Goal: Task Accomplishment & Management: Manage account settings

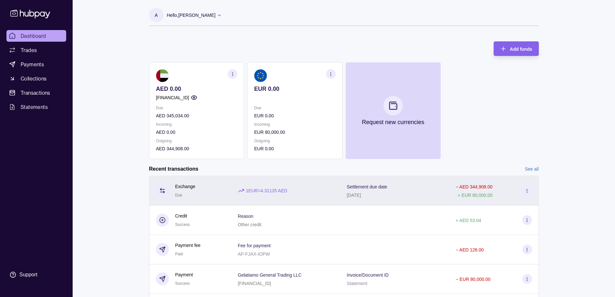
click at [526, 191] on icon at bounding box center [527, 190] width 5 height 5
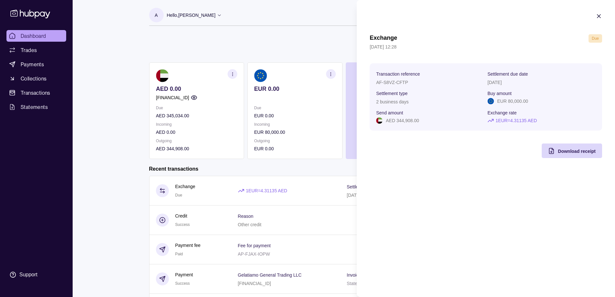
click at [306, 45] on html "Dashboard Trades Payments Collections Transactions Statements Support A Hello, …" at bounding box center [307, 172] width 615 height 344
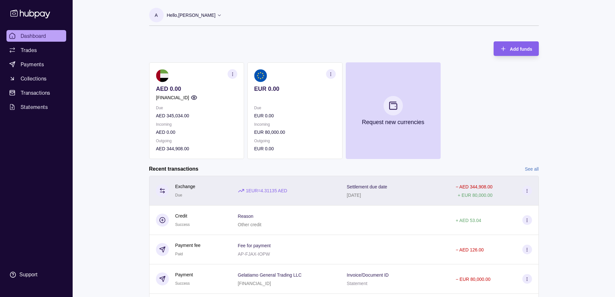
click at [371, 185] on p "Settlement due date" at bounding box center [367, 186] width 40 height 5
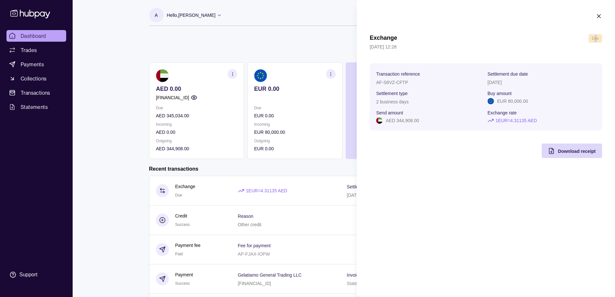
click at [595, 39] on span "Due" at bounding box center [595, 38] width 7 height 5
click at [598, 18] on icon "button" at bounding box center [599, 16] width 6 height 6
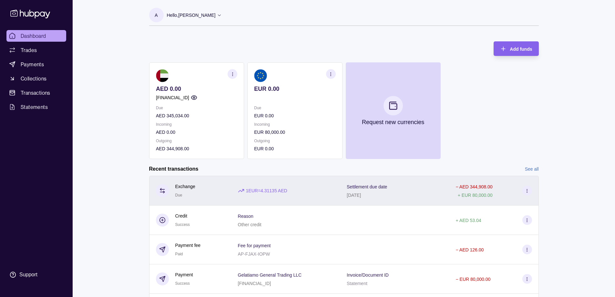
click at [161, 191] on icon at bounding box center [162, 190] width 6 height 6
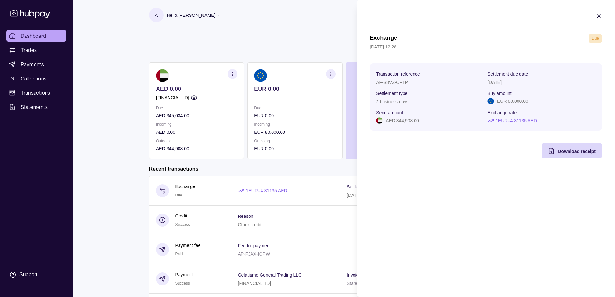
click at [343, 36] on html "Dashboard Trades Payments Collections Transactions Statements Support A Hello, …" at bounding box center [307, 172] width 615 height 344
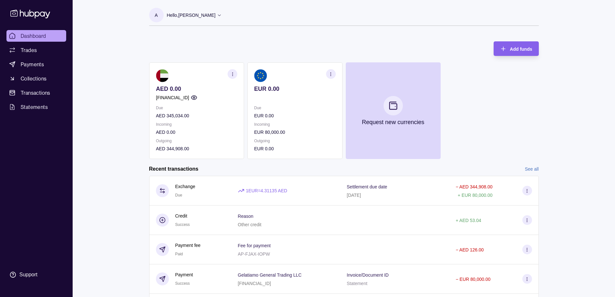
drag, startPoint x: 462, startPoint y: 186, endPoint x: 396, endPoint y: 46, distance: 154.8
click at [396, 46] on div "Add funds AED 0.00 [FINANCIAL_ID] Due AED 345,034.00 Incoming AED 0.00 Outgoing…" at bounding box center [344, 97] width 390 height 124
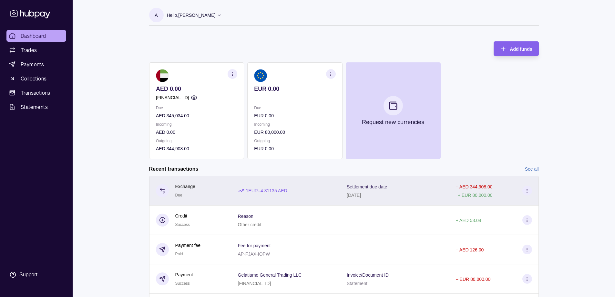
click at [192, 186] on p "Exchange" at bounding box center [185, 186] width 20 height 7
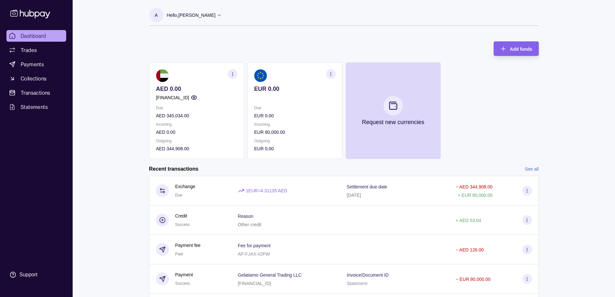
click at [264, 5] on html "Dashboard Trades Payments Collections Transactions Statements Support A Hello, …" at bounding box center [307, 172] width 615 height 344
click at [502, 135] on div "AED 0.00 AE500960000536060000240 Due AED 345,034.00 Incoming AED 0.00 Outgoing …" at bounding box center [344, 110] width 390 height 97
click at [36, 66] on span "Payments" at bounding box center [32, 64] width 23 height 8
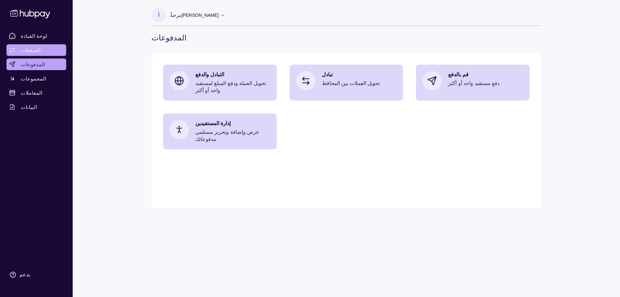
click at [30, 51] on font "الصفقات" at bounding box center [31, 50] width 20 height 6
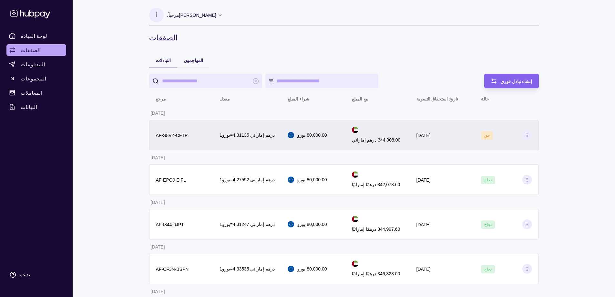
click at [485, 137] on font "حق" at bounding box center [486, 135] width 5 height 5
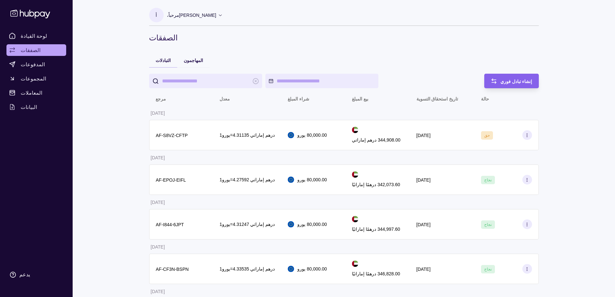
click at [326, 110] on html "لوحة القيادة الصفقات المدفوعات المجموعات المعاملات البيانات يدعم أ مرحباً، عبدا…" at bounding box center [307, 294] width 615 height 588
click at [35, 91] on font "المعاملات" at bounding box center [32, 92] width 22 height 6
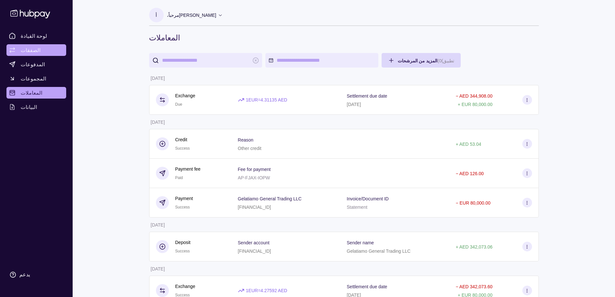
click at [39, 50] on link "الصفقات" at bounding box center [36, 50] width 60 height 12
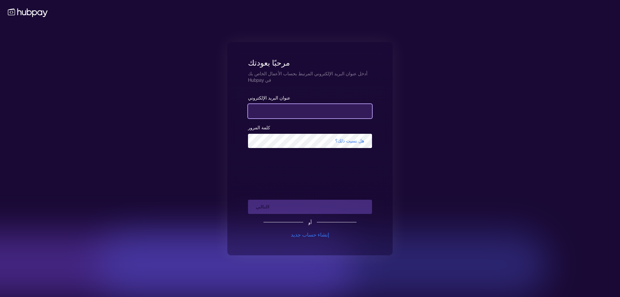
click at [282, 105] on input "email" at bounding box center [310, 111] width 124 height 14
type input "**********"
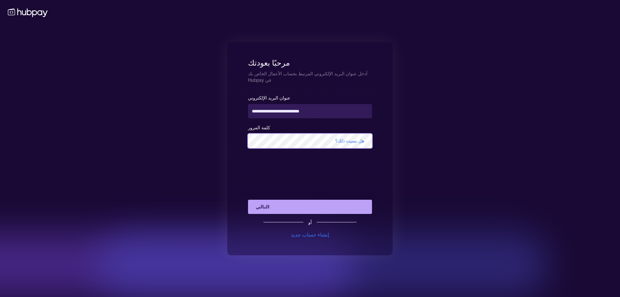
click at [248, 200] on button "التالي" at bounding box center [310, 207] width 124 height 14
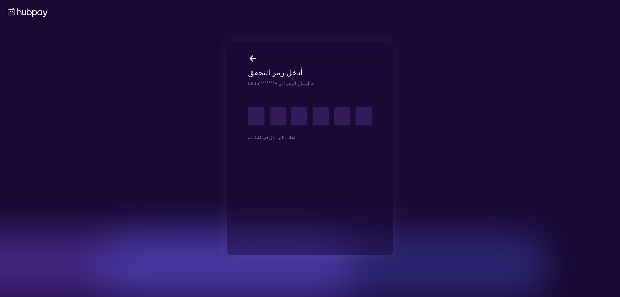
type input "*"
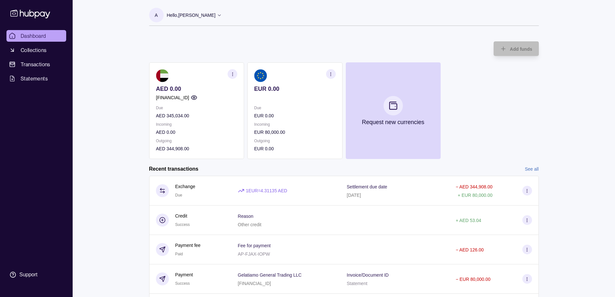
drag, startPoint x: 170, startPoint y: 41, endPoint x: 175, endPoint y: 40, distance: 5.1
click at [170, 41] on div "Add funds AED 0.00 AE500960000536060000240 Due AED 345,034.00 Incoming AED 0.00…" at bounding box center [344, 97] width 390 height 124
click at [46, 37] on span "Dashboard" at bounding box center [34, 36] width 26 height 8
click at [41, 50] on span "Collections" at bounding box center [34, 50] width 26 height 8
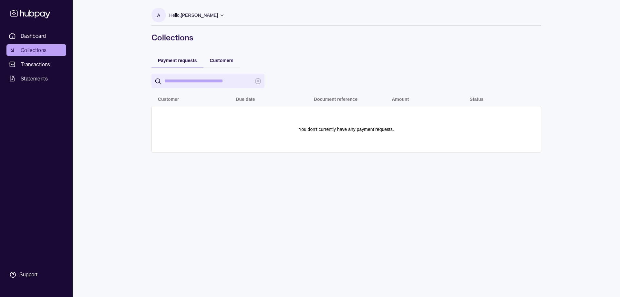
drag, startPoint x: 198, startPoint y: 78, endPoint x: 209, endPoint y: 79, distance: 11.0
click at [200, 78] on input "search" at bounding box center [207, 81] width 87 height 15
click at [52, 64] on link "Transactions" at bounding box center [36, 64] width 60 height 12
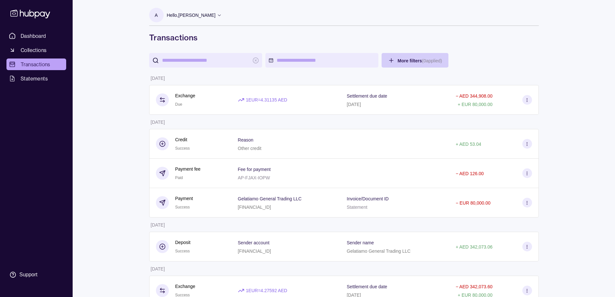
drag, startPoint x: 487, startPoint y: 41, endPoint x: 509, endPoint y: 65, distance: 32.7
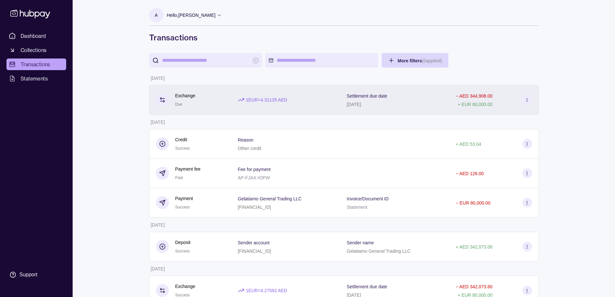
click at [528, 102] on icon at bounding box center [527, 100] width 5 height 5
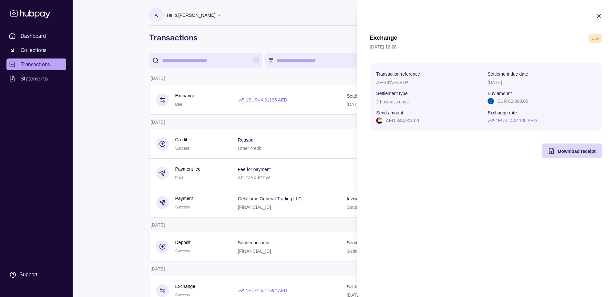
drag, startPoint x: 293, startPoint y: 31, endPoint x: 304, endPoint y: 30, distance: 10.7
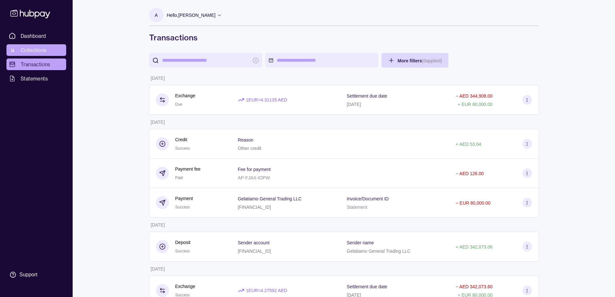
click at [33, 49] on span "Collections" at bounding box center [34, 50] width 26 height 8
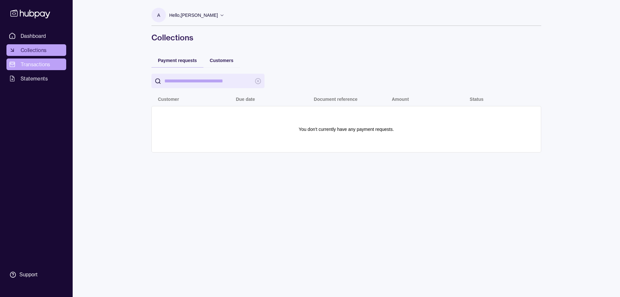
click at [34, 65] on span "Transactions" at bounding box center [36, 64] width 30 height 8
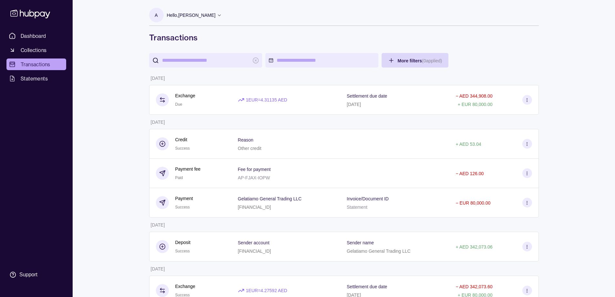
click at [217, 13] on icon at bounding box center [219, 15] width 5 height 5
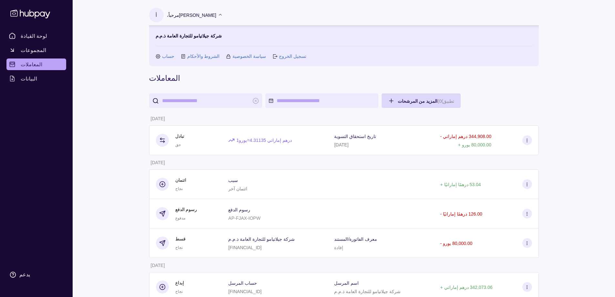
drag, startPoint x: 200, startPoint y: 119, endPoint x: 279, endPoint y: 120, distance: 79.1
click at [200, 119] on td "19 أغسطس 2025" at bounding box center [185, 118] width 73 height 14
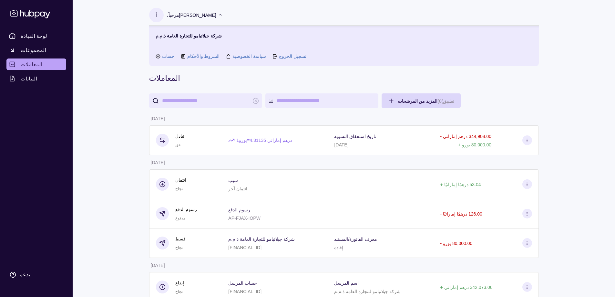
click at [36, 59] on link "المعاملات" at bounding box center [36, 64] width 60 height 12
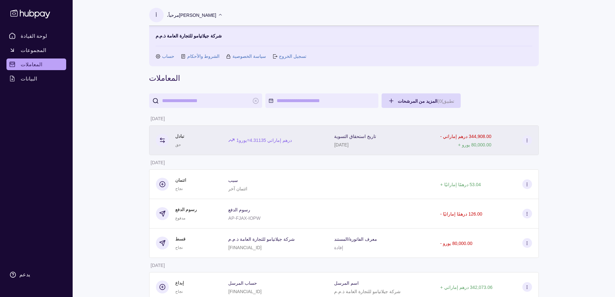
click at [165, 140] on icon at bounding box center [162, 140] width 6 height 6
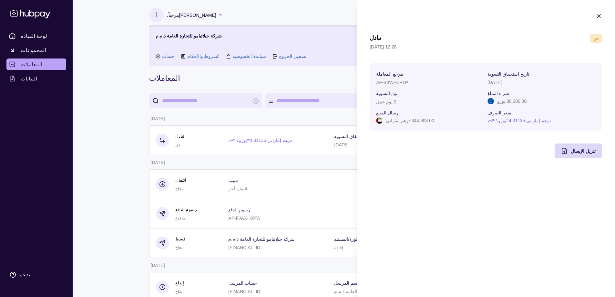
click at [600, 17] on icon "button" at bounding box center [598, 16] width 3 height 3
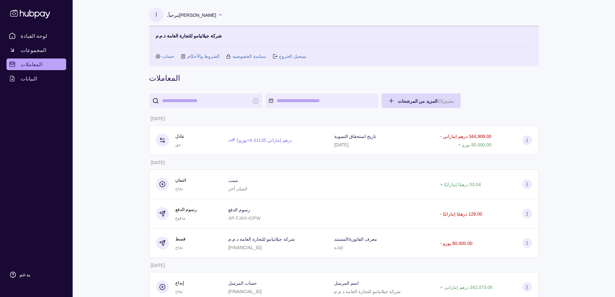
click at [36, 51] on font "المجموعات" at bounding box center [34, 50] width 26 height 6
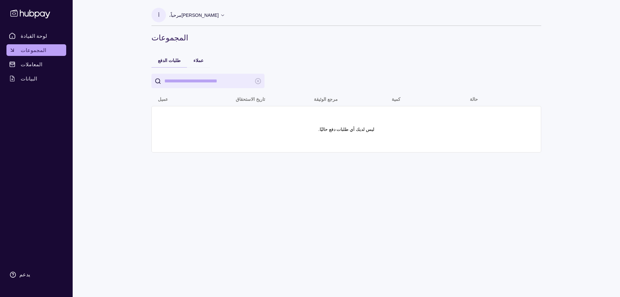
click at [218, 82] on input "يبحث" at bounding box center [207, 81] width 87 height 15
click at [345, 83] on div at bounding box center [339, 81] width 377 height 15
click at [28, 36] on font "لوحة القيادة" at bounding box center [34, 36] width 26 height 6
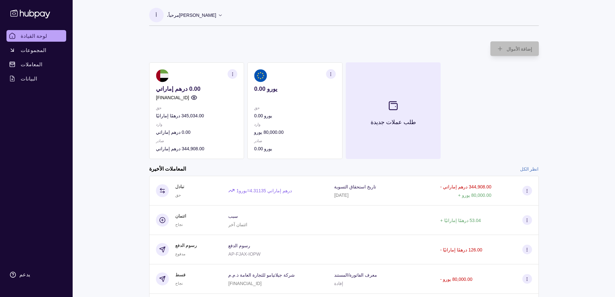
click at [395, 115] on section at bounding box center [392, 105] width 21 height 21
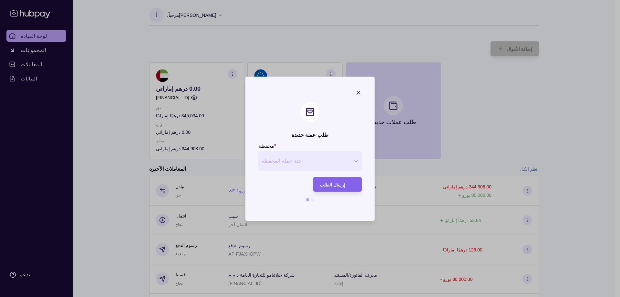
click at [325, 161] on span "حدد عملة المحفظة" at bounding box center [306, 161] width 89 height 8
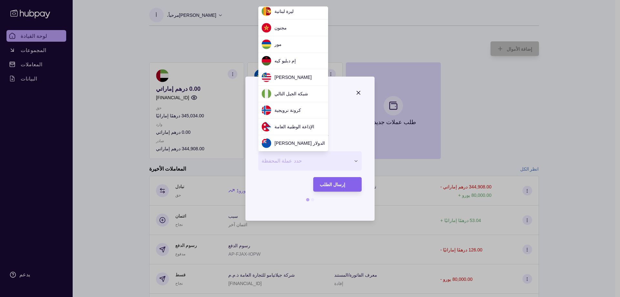
scroll to position [345, 0]
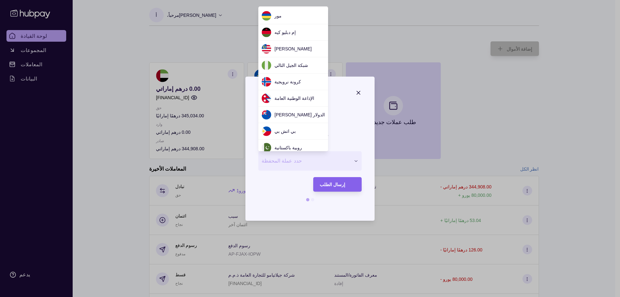
click at [313, 163] on div at bounding box center [310, 148] width 620 height 297
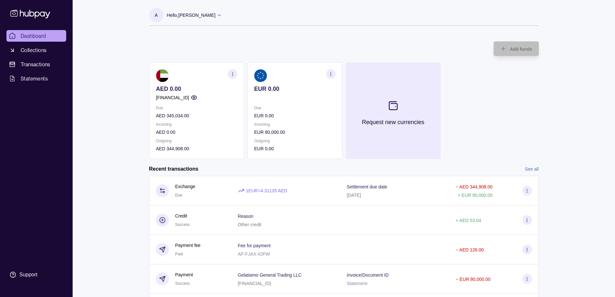
click at [394, 113] on section at bounding box center [392, 105] width 21 height 21
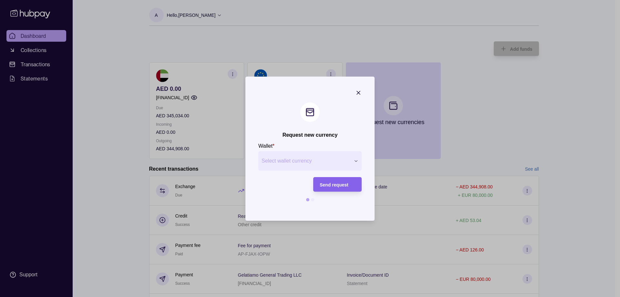
click at [295, 161] on span "Select wallet currency" at bounding box center [306, 161] width 89 height 8
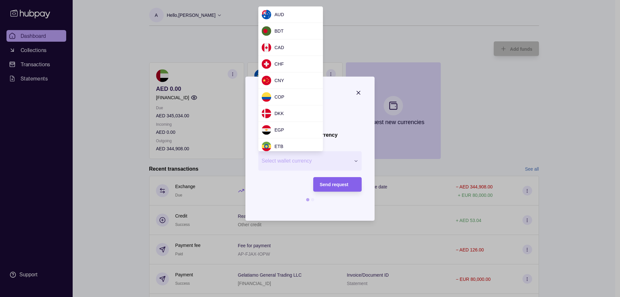
click at [327, 155] on div at bounding box center [310, 148] width 620 height 297
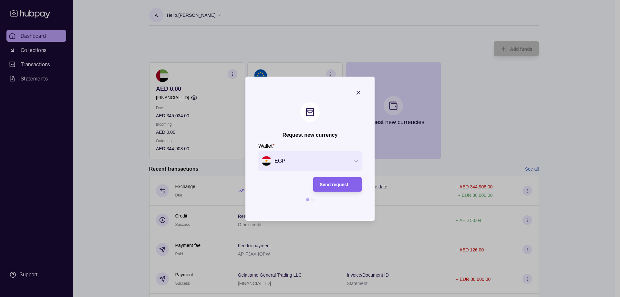
click at [356, 160] on icon "button" at bounding box center [356, 160] width 5 height 5
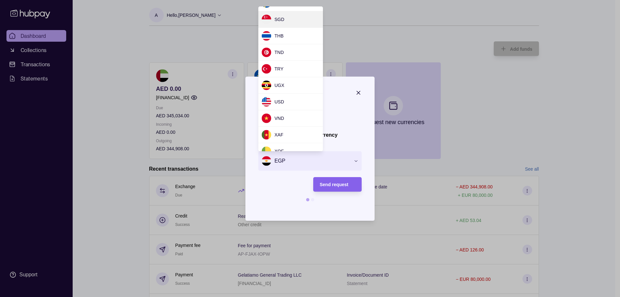
scroll to position [580, 0]
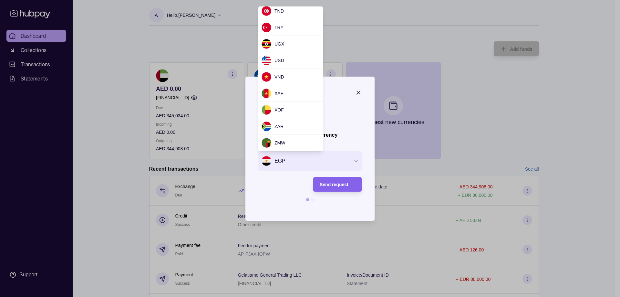
click at [363, 111] on div at bounding box center [310, 148] width 620 height 297
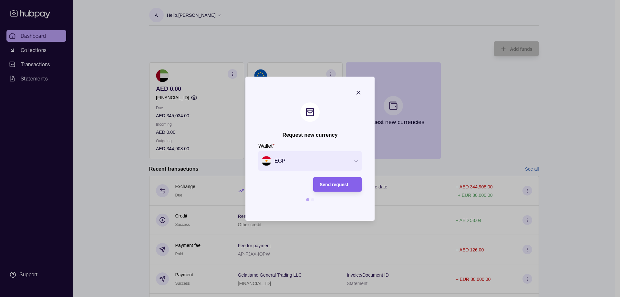
click at [342, 162] on span "EGP" at bounding box center [306, 161] width 89 height 10
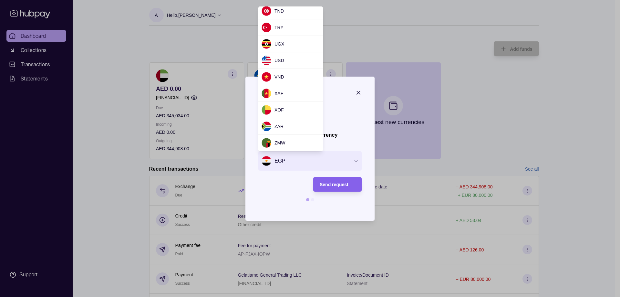
click at [345, 41] on div at bounding box center [310, 148] width 620 height 297
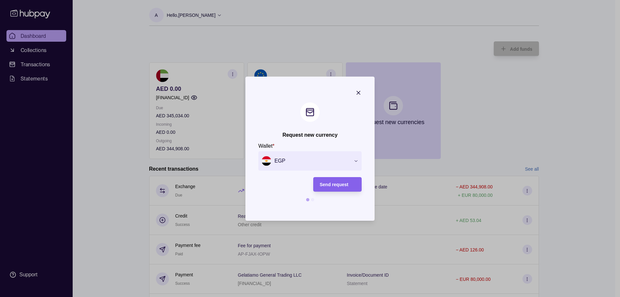
click at [357, 93] on icon "button" at bounding box center [358, 92] width 3 height 3
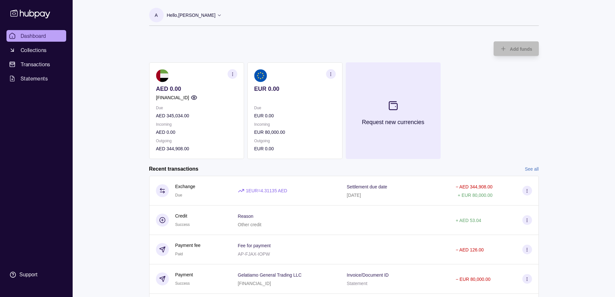
click at [392, 106] on icon at bounding box center [393, 105] width 11 height 11
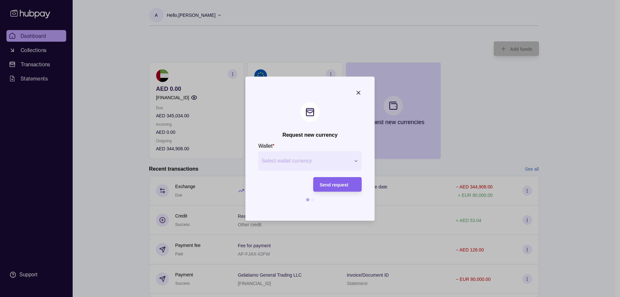
click at [325, 160] on span "Select wallet currency" at bounding box center [306, 161] width 89 height 8
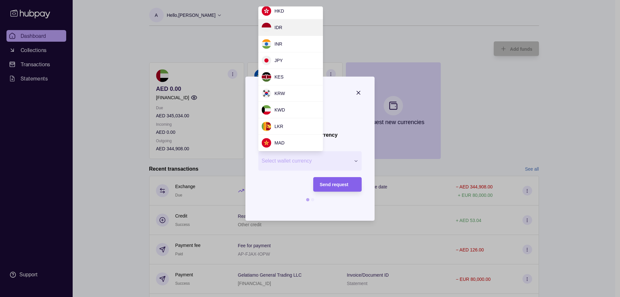
scroll to position [149, 0]
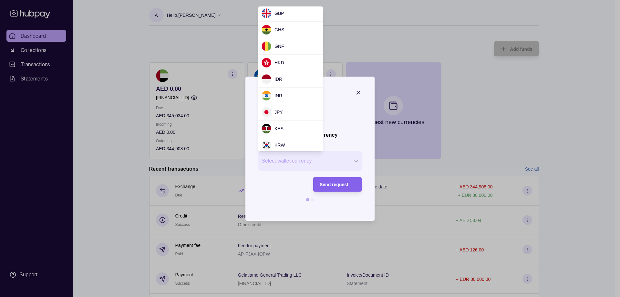
click at [394, 25] on div at bounding box center [310, 148] width 620 height 297
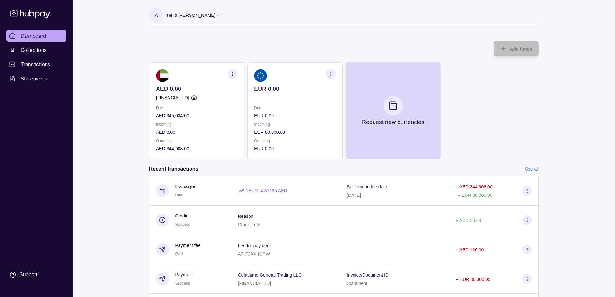
click at [306, 113] on p "EUR 0.00" at bounding box center [294, 115] width 81 height 7
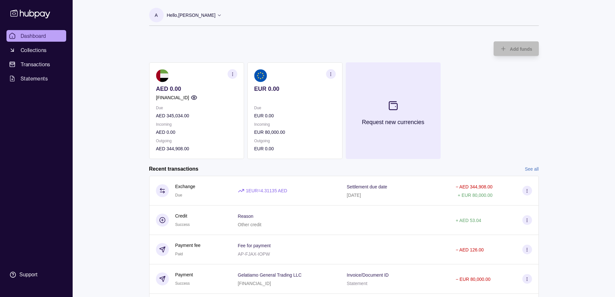
click at [396, 112] on section at bounding box center [392, 105] width 21 height 21
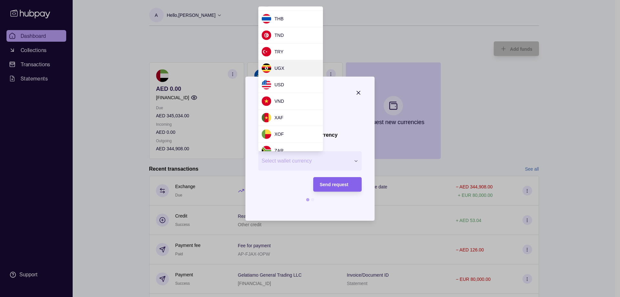
scroll to position [580, 0]
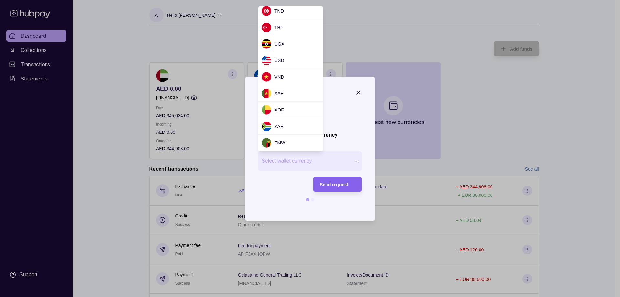
click at [380, 22] on div at bounding box center [310, 148] width 620 height 297
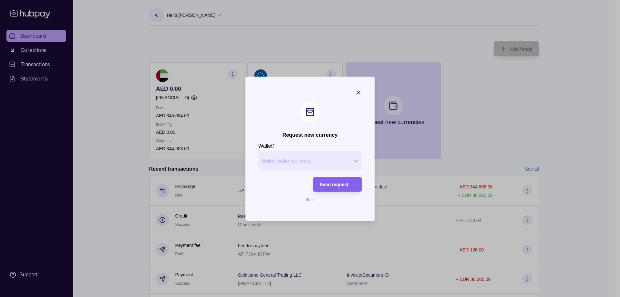
click at [358, 94] on icon "button" at bounding box center [358, 92] width 6 height 6
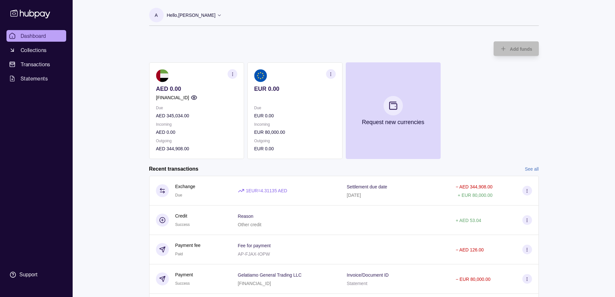
click at [522, 139] on div "AED 0.00 AE500960000536060000240 Due AED 345,034.00 Incoming AED 0.00 Outgoing …" at bounding box center [344, 110] width 390 height 97
click at [529, 169] on link "See all" at bounding box center [532, 168] width 14 height 7
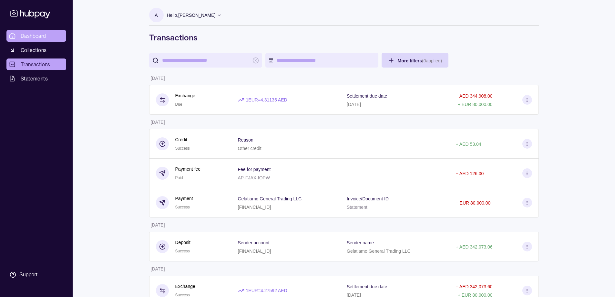
click at [26, 36] on span "Dashboard" at bounding box center [34, 36] width 26 height 8
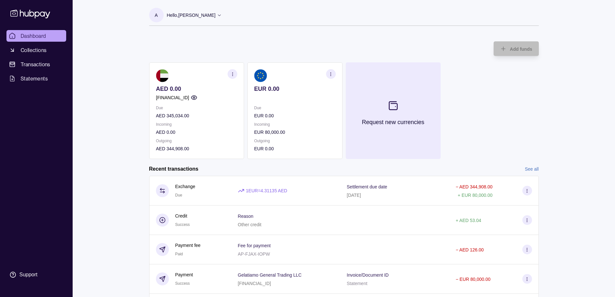
click at [394, 122] on p "Request new currencies" at bounding box center [393, 122] width 62 height 7
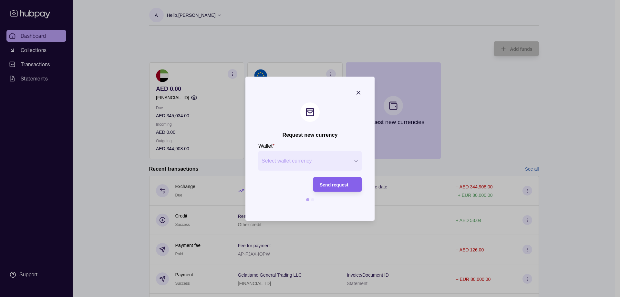
click at [349, 162] on span "Select wallet currency" at bounding box center [306, 161] width 89 height 8
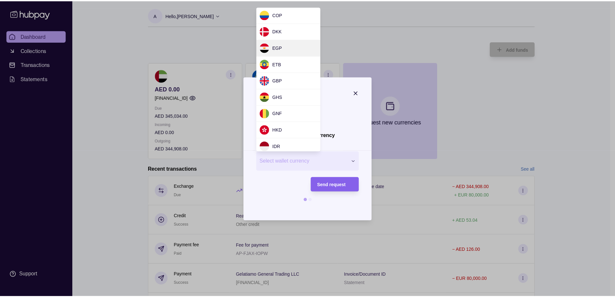
scroll to position [90, 0]
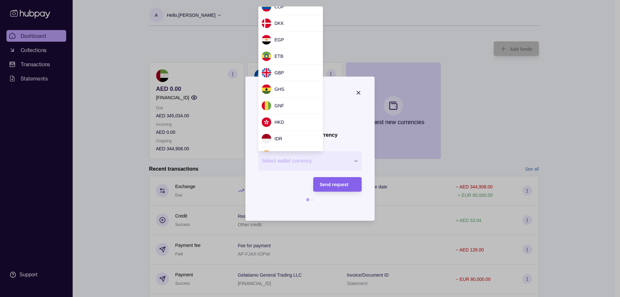
click at [362, 40] on div at bounding box center [310, 148] width 620 height 297
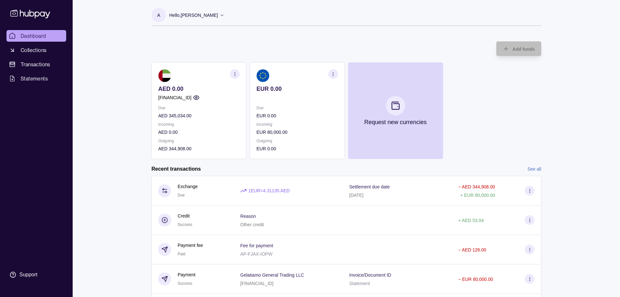
drag, startPoint x: 249, startPoint y: 46, endPoint x: 274, endPoint y: 48, distance: 24.6
click at [312, 80] on section at bounding box center [294, 75] width 81 height 13
click at [327, 76] on section "button" at bounding box center [331, 74] width 10 height 10
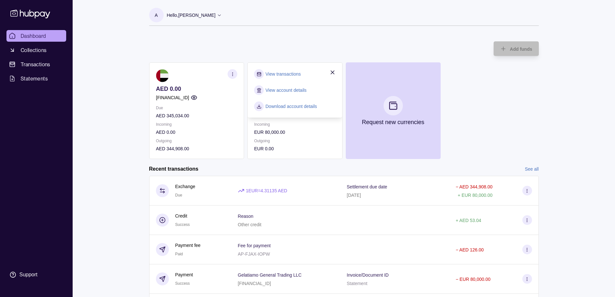
click at [319, 42] on div "Add funds AED 0.00 AE500960000536060000240 Due AED 345,034.00 Incoming AED 0.00…" at bounding box center [344, 97] width 390 height 124
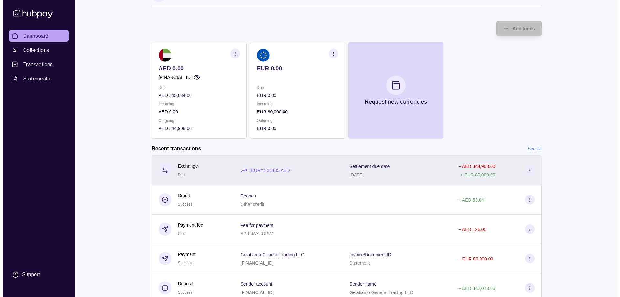
scroll to position [0, 0]
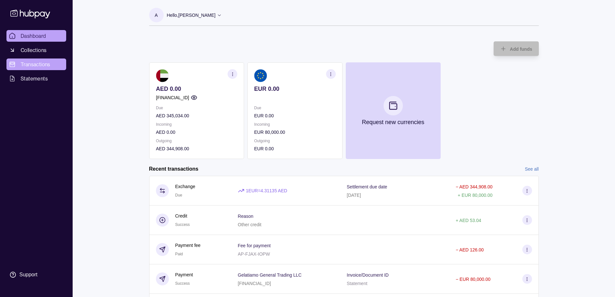
click at [38, 67] on span "Transactions" at bounding box center [36, 64] width 30 height 8
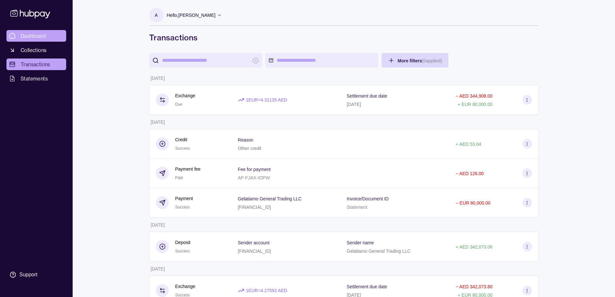
click at [30, 32] on span "Dashboard" at bounding box center [34, 36] width 26 height 8
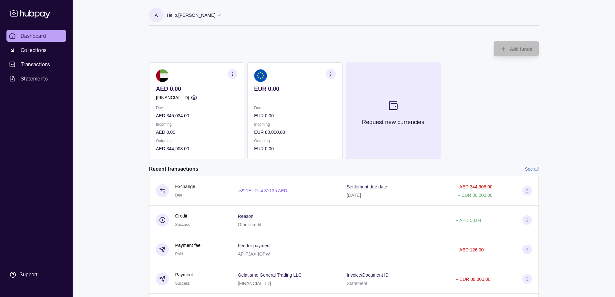
click at [391, 105] on icon at bounding box center [393, 105] width 11 height 11
click at [392, 108] on icon at bounding box center [393, 105] width 11 height 11
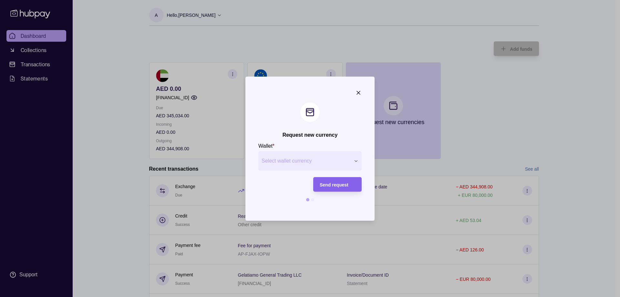
click at [354, 159] on icon "button" at bounding box center [356, 160] width 5 height 5
click at [313, 201] on div at bounding box center [312, 199] width 3 height 3
click at [336, 155] on button "Select wallet currency" at bounding box center [309, 160] width 103 height 19
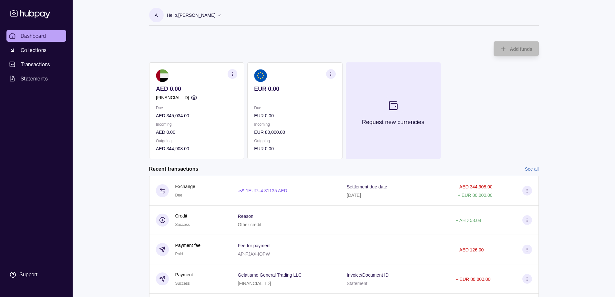
drag, startPoint x: 366, startPoint y: 104, endPoint x: 379, endPoint y: 67, distance: 39.4
click at [379, 67] on button "Request new currencies" at bounding box center [392, 110] width 95 height 97
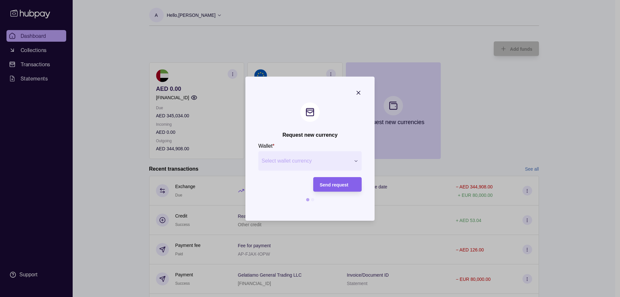
click at [300, 160] on span "Select wallet currency" at bounding box center [306, 161] width 89 height 8
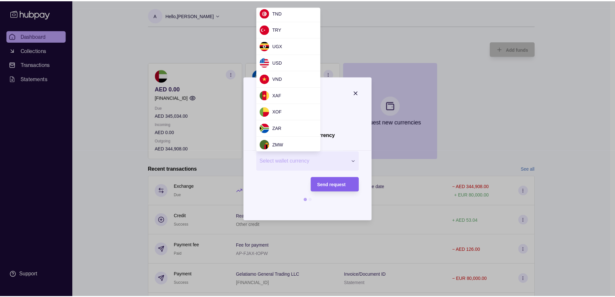
scroll to position [580, 0]
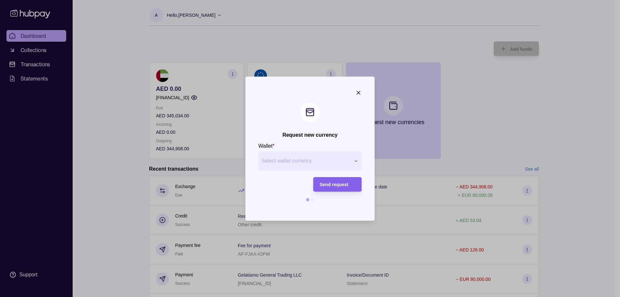
click at [377, 41] on div at bounding box center [310, 148] width 620 height 297
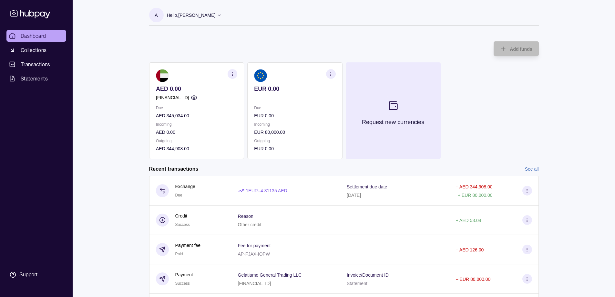
click at [388, 111] on section at bounding box center [392, 105] width 21 height 21
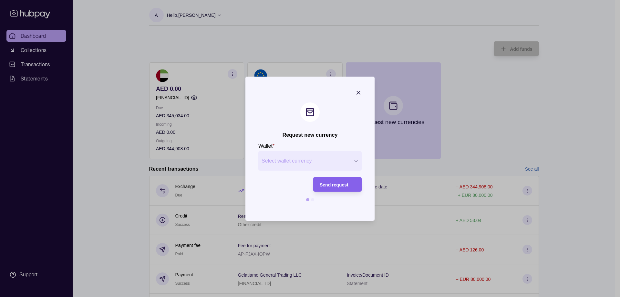
click at [321, 157] on span "Select wallet currency" at bounding box center [306, 161] width 89 height 8
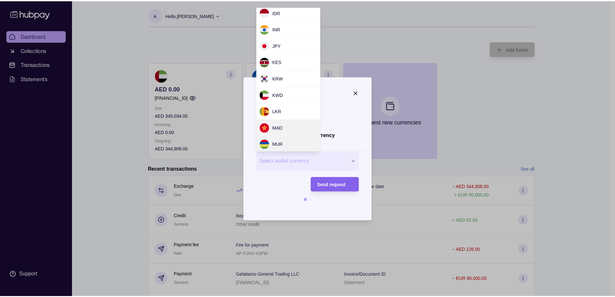
scroll to position [258, 0]
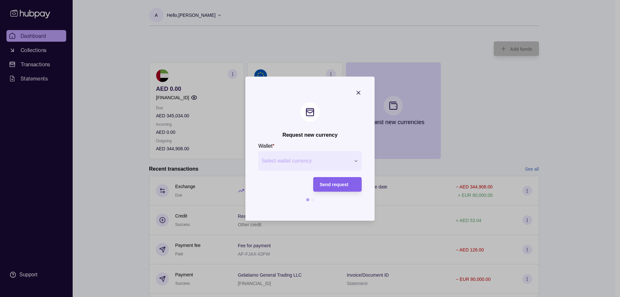
click at [356, 92] on icon "button" at bounding box center [358, 92] width 6 height 6
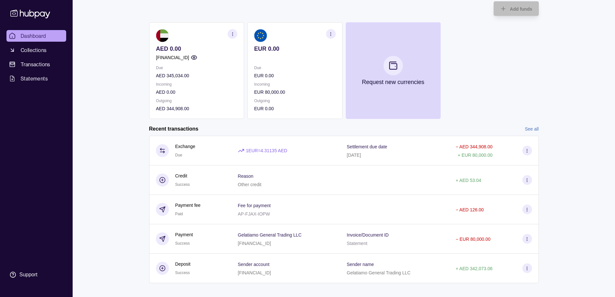
scroll to position [0, 0]
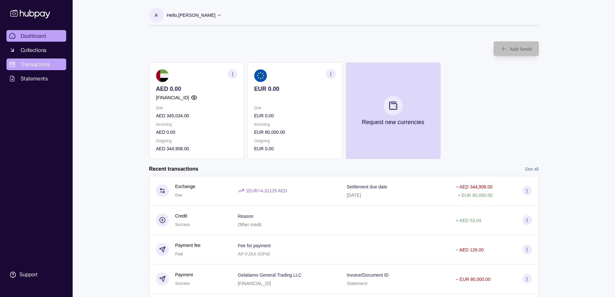
click at [43, 65] on span "Transactions" at bounding box center [36, 64] width 30 height 8
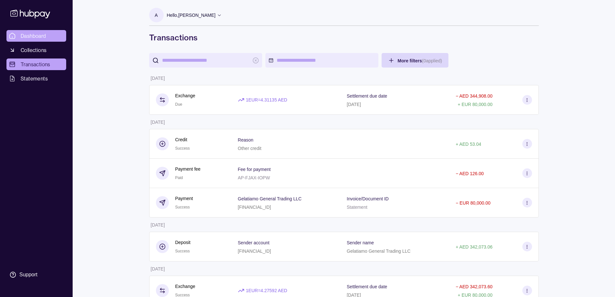
click at [40, 36] on span "Dashboard" at bounding box center [34, 36] width 26 height 8
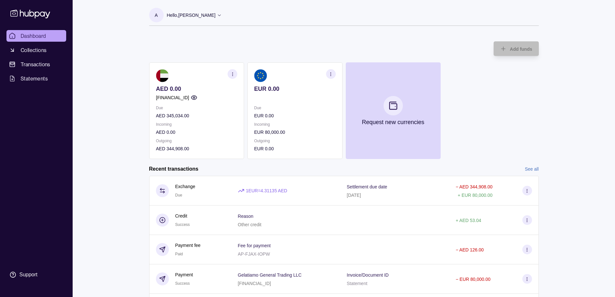
click at [333, 76] on icon "button" at bounding box center [330, 74] width 5 height 5
click at [290, 43] on div "Add funds AED 0.00 AE500960000536060000240 Due AED 345,034.00 Incoming AED 0.00…" at bounding box center [344, 97] width 390 height 124
click at [533, 168] on link "See all" at bounding box center [532, 168] width 14 height 7
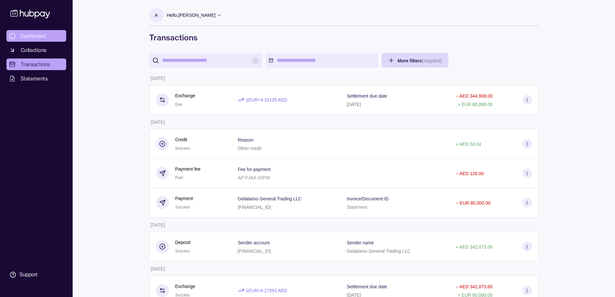
click at [29, 32] on link "Dashboard" at bounding box center [36, 36] width 60 height 12
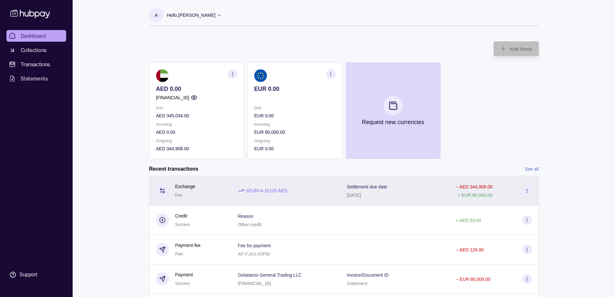
click at [284, 192] on p "1 EUR = 4.31135 AED" at bounding box center [266, 190] width 41 height 7
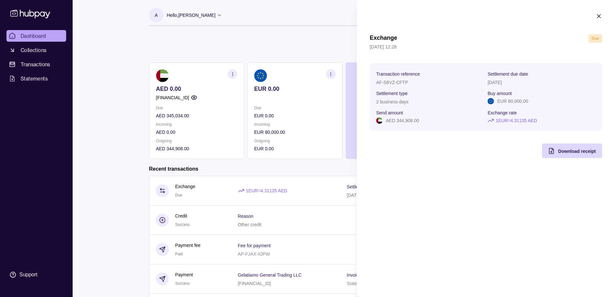
drag, startPoint x: 601, startPoint y: 18, endPoint x: 552, endPoint y: 18, distance: 49.1
click at [601, 18] on icon "button" at bounding box center [599, 16] width 6 height 6
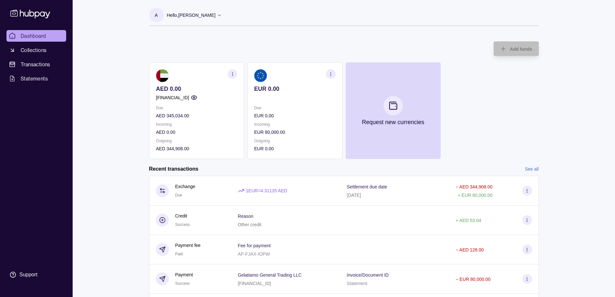
click at [317, 44] on div "Add funds AED 0.00 AE500960000536060000240 Due AED 345,034.00 Incoming AED 0.00…" at bounding box center [344, 97] width 390 height 124
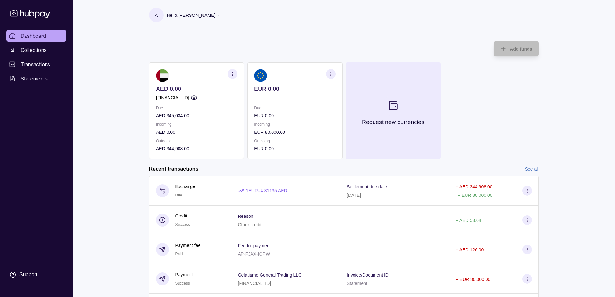
click at [395, 108] on icon at bounding box center [393, 105] width 11 height 11
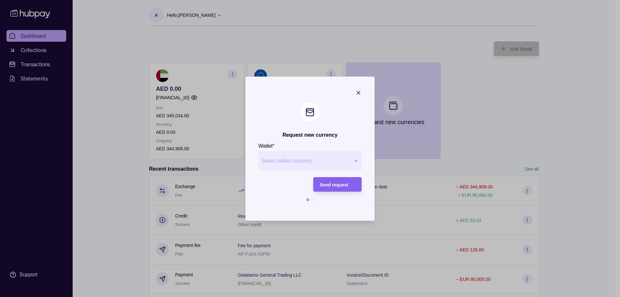
drag, startPoint x: 356, startPoint y: 91, endPoint x: 163, endPoint y: 99, distance: 193.6
click at [357, 91] on icon "button" at bounding box center [358, 92] width 6 height 6
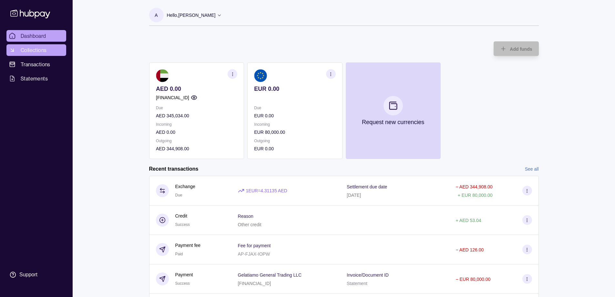
click at [31, 46] on span "Collections" at bounding box center [34, 50] width 26 height 8
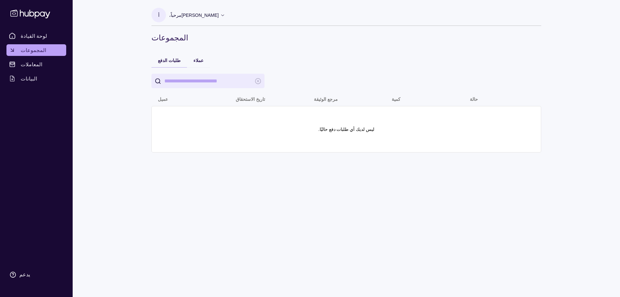
drag, startPoint x: 395, startPoint y: 39, endPoint x: 389, endPoint y: 48, distance: 10.2
click at [395, 39] on h1 "المجموعات" at bounding box center [346, 37] width 390 height 10
click at [193, 60] on font "عملاء" at bounding box center [198, 60] width 10 height 5
click at [236, 81] on input "يبحث" at bounding box center [207, 81] width 87 height 15
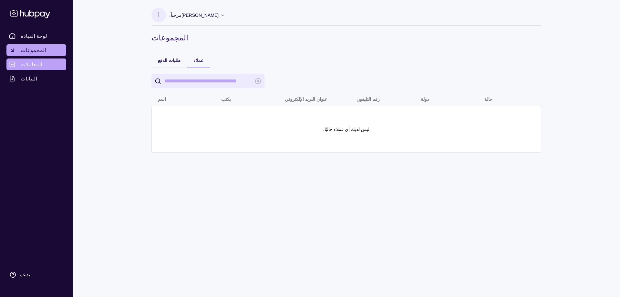
click at [40, 65] on font "المعاملات" at bounding box center [32, 64] width 22 height 6
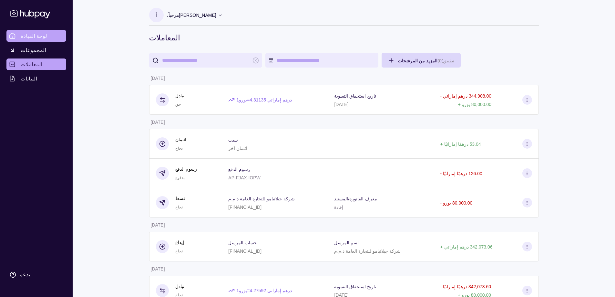
click at [33, 36] on font "لوحة القيادة" at bounding box center [34, 36] width 26 height 6
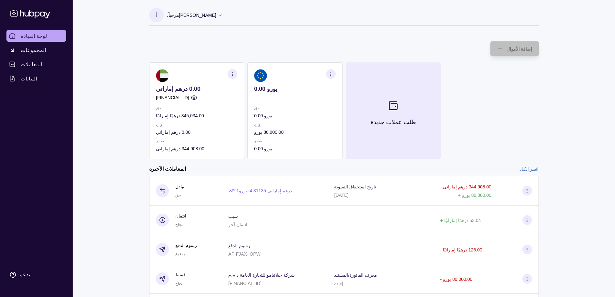
click at [396, 105] on icon at bounding box center [393, 105] width 11 height 11
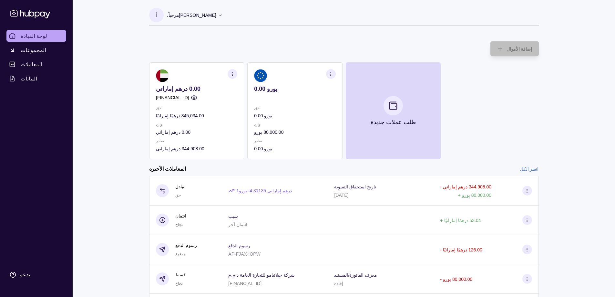
click at [473, 85] on div "0.00 درهم إماراتي AE500960000536060000240 حق 345,034.00 درهمًا إماراتيًا وارد 0…" at bounding box center [344, 110] width 390 height 97
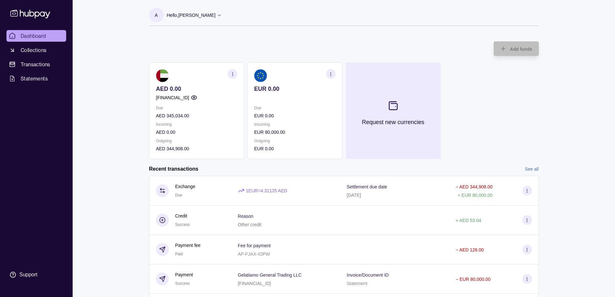
click at [400, 104] on section at bounding box center [392, 105] width 21 height 21
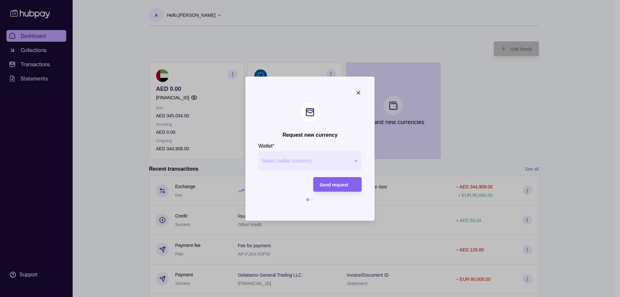
click at [353, 160] on button "Select wallet currency" at bounding box center [309, 160] width 103 height 19
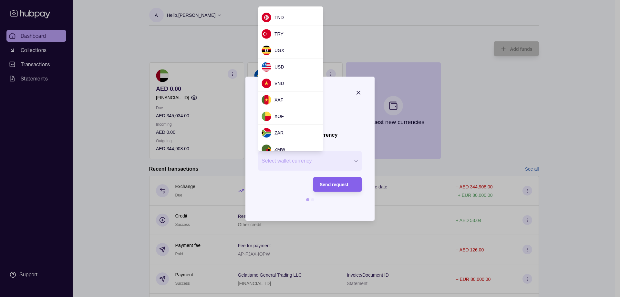
scroll to position [580, 0]
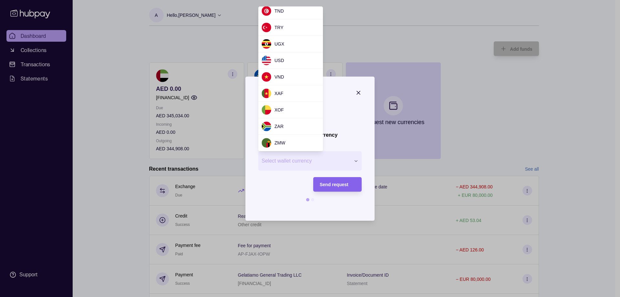
click at [426, 21] on div at bounding box center [310, 148] width 620 height 297
